Goal: Task Accomplishment & Management: Use online tool/utility

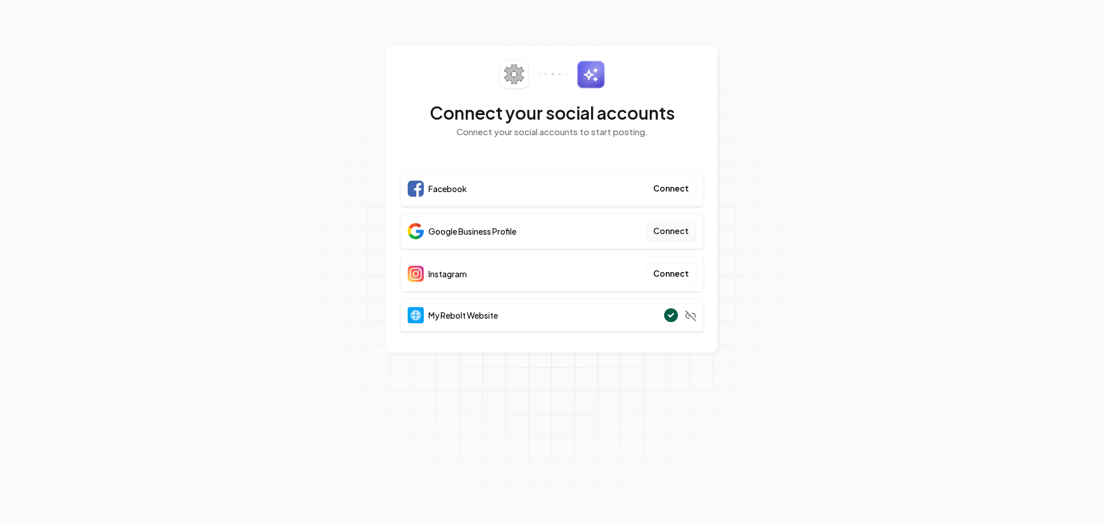
click at [681, 228] on button "Connect" at bounding box center [671, 231] width 51 height 21
click at [655, 230] on button "Connect" at bounding box center [671, 231] width 51 height 21
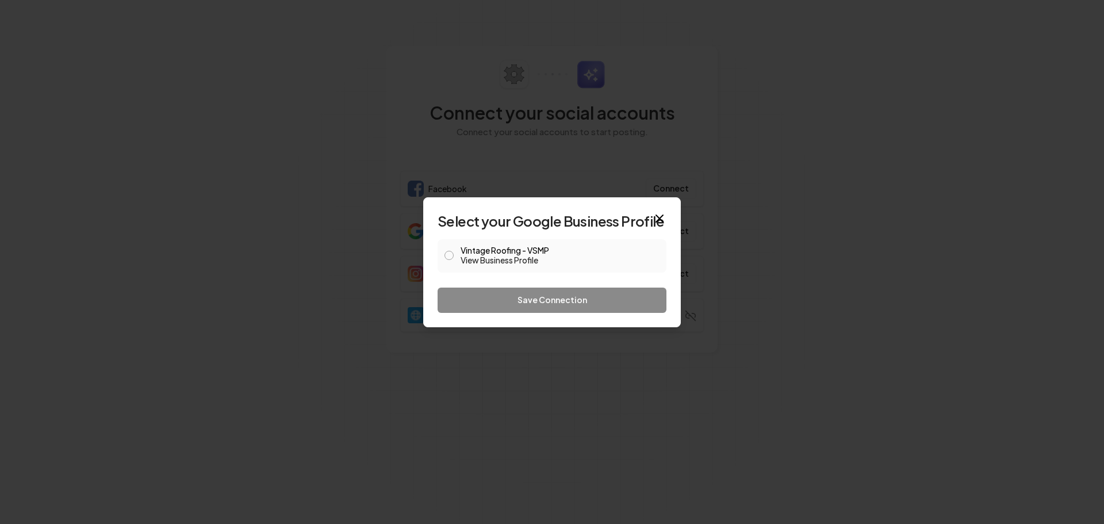
click at [447, 256] on button "Vintage Roofing - VSMP View Business Profile" at bounding box center [448, 255] width 9 height 9
click at [531, 291] on button "Save Connection" at bounding box center [552, 299] width 229 height 25
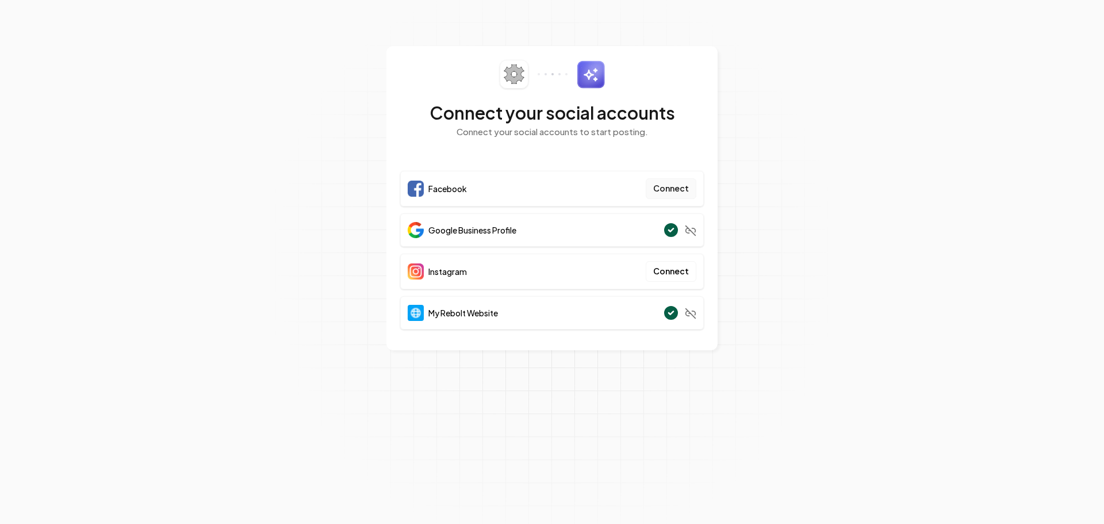
click at [679, 185] on button "Connect" at bounding box center [671, 188] width 51 height 21
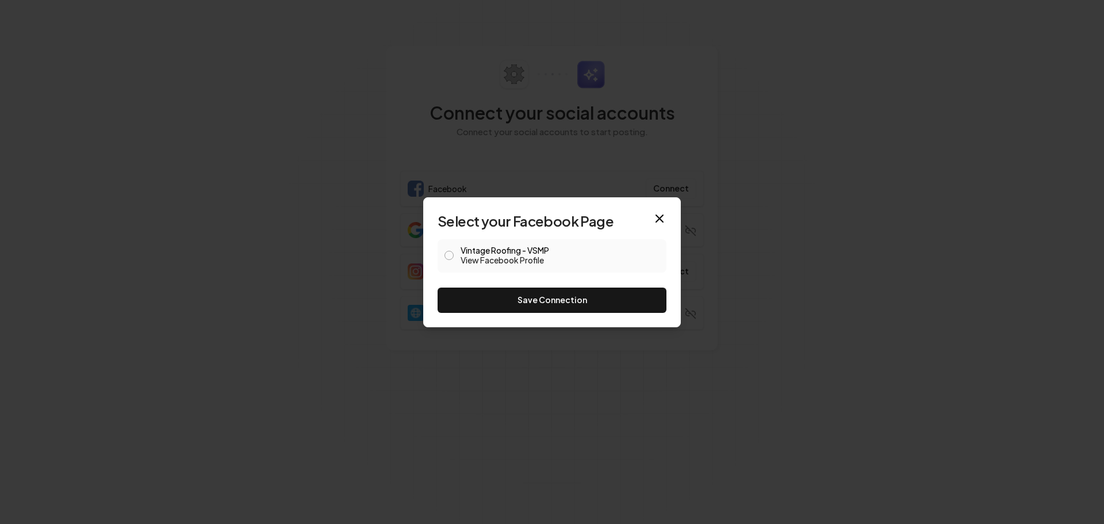
click at [443, 255] on div "Vintage Roofing - VSMP View Facebook Profile" at bounding box center [552, 255] width 229 height 33
click at [447, 249] on span at bounding box center [448, 256] width 9 height 14
click at [491, 255] on link "View Facebook Profile" at bounding box center [560, 259] width 199 height 11
click at [596, 293] on button "Save Connection" at bounding box center [552, 299] width 229 height 25
click at [494, 254] on link "View Facebook Profile" at bounding box center [560, 259] width 199 height 11
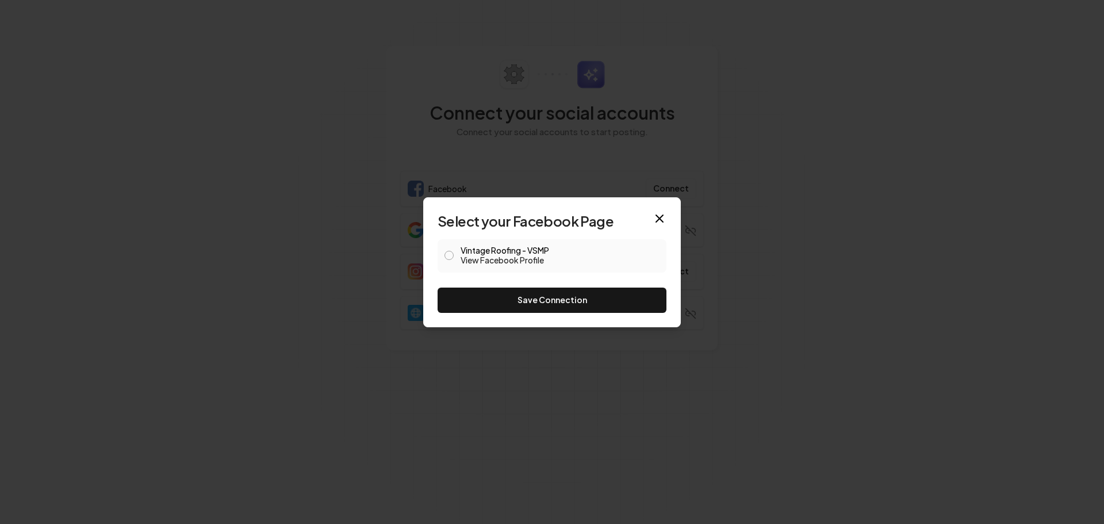
click at [447, 252] on button "Vintage Roofing - VSMP View Facebook Profile" at bounding box center [448, 255] width 9 height 9
click at [539, 297] on button "Save Connection" at bounding box center [552, 299] width 229 height 25
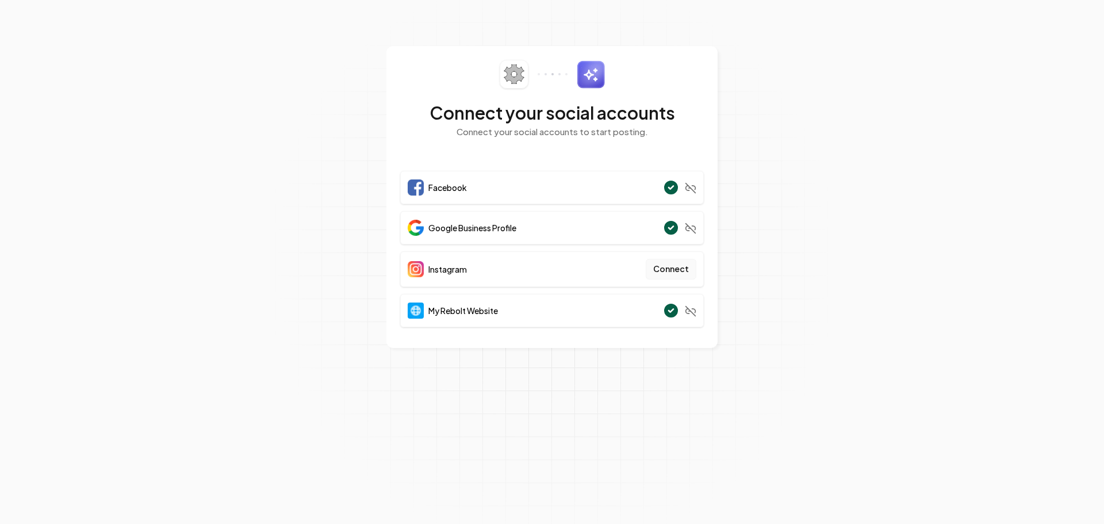
click at [671, 266] on button "Connect" at bounding box center [671, 269] width 51 height 21
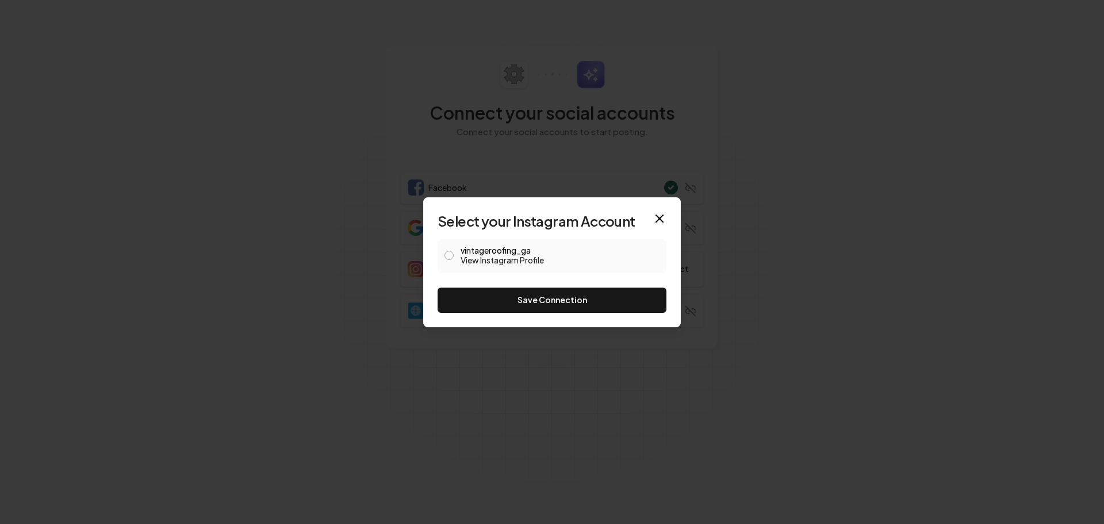
click at [451, 255] on button "vintageroofing_ga View Instagram Profile" at bounding box center [448, 255] width 9 height 9
click at [566, 305] on button "Save Connection" at bounding box center [552, 299] width 229 height 25
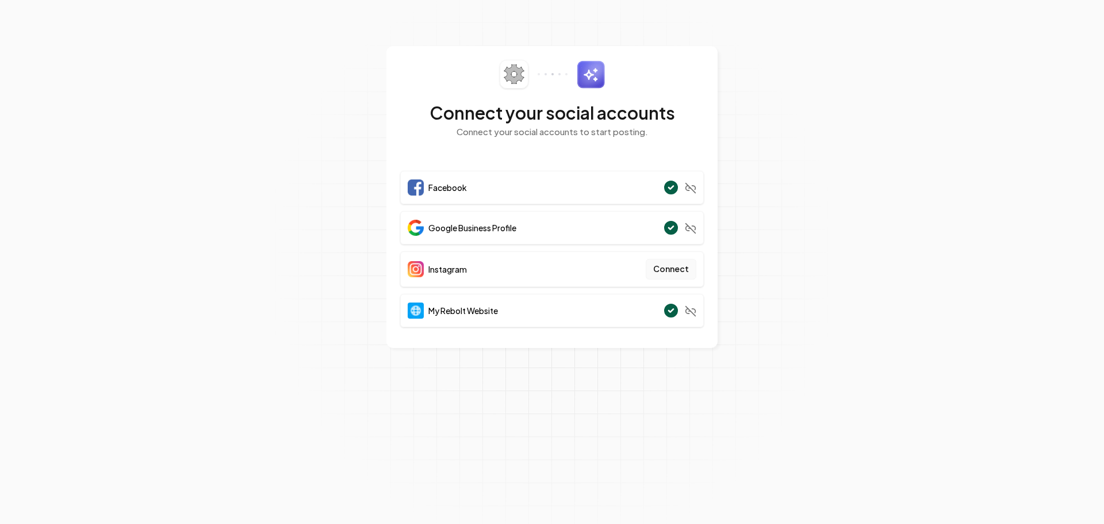
click at [678, 270] on button "Connect" at bounding box center [671, 269] width 51 height 21
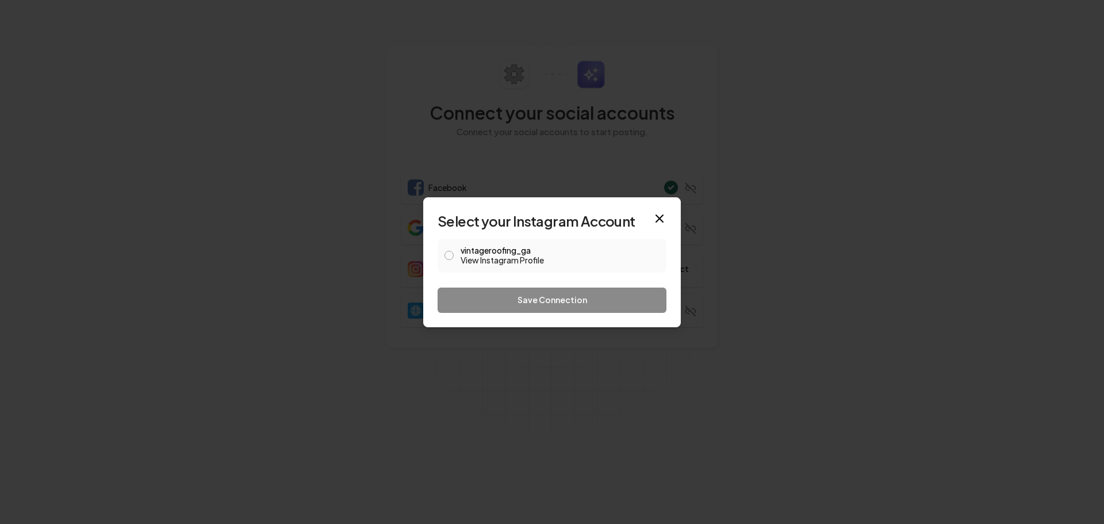
click at [446, 252] on button "vintageroofing_ga View Instagram Profile" at bounding box center [448, 255] width 9 height 9
click at [523, 292] on button "Save Connection" at bounding box center [552, 299] width 229 height 25
